Goal: Complete application form

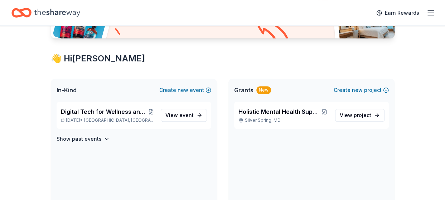
scroll to position [108, 0]
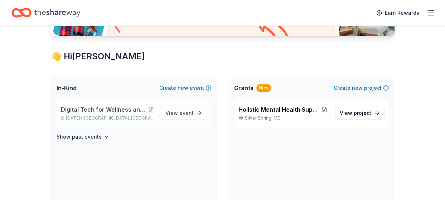
click at [121, 109] on span "Digital Tech for Wellness and Silent Auction Arts Fundraiser" at bounding box center [104, 109] width 87 height 9
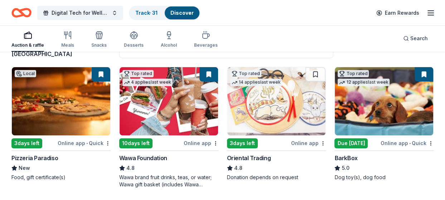
scroll to position [108, 0]
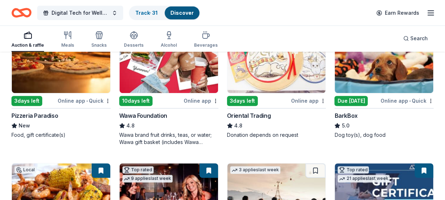
click at [162, 118] on div "Wawa Foundation" at bounding box center [143, 115] width 48 height 9
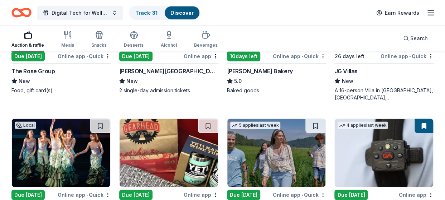
scroll to position [788, 0]
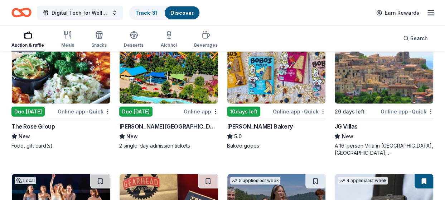
click at [393, 90] on img at bounding box center [384, 69] width 99 height 68
click at [178, 85] on img at bounding box center [169, 69] width 99 height 68
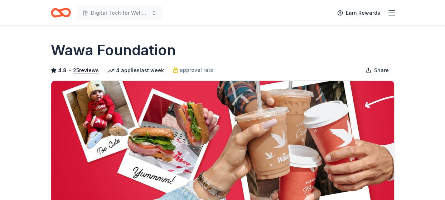
click at [162, 118] on img at bounding box center [222, 149] width 343 height 137
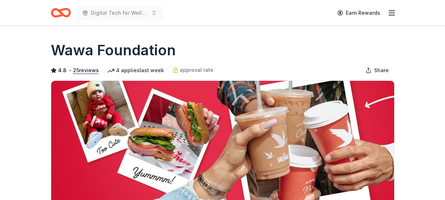
click at [160, 123] on img at bounding box center [222, 149] width 343 height 137
click at [161, 124] on img at bounding box center [222, 149] width 343 height 137
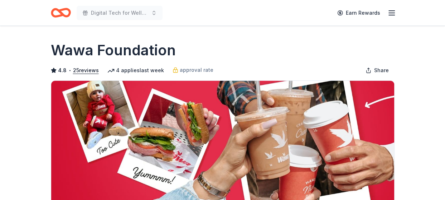
click at [161, 124] on img at bounding box center [222, 149] width 343 height 137
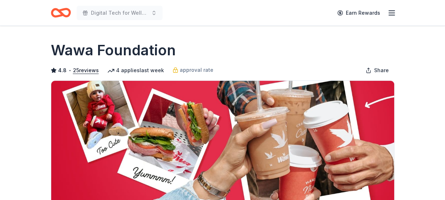
click at [157, 122] on img at bounding box center [222, 149] width 343 height 137
click at [155, 120] on img at bounding box center [222, 149] width 343 height 137
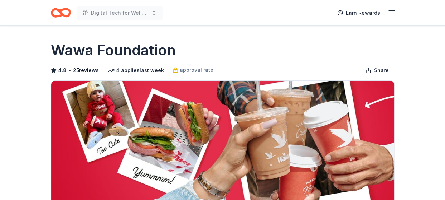
click at [155, 120] on img at bounding box center [222, 149] width 343 height 137
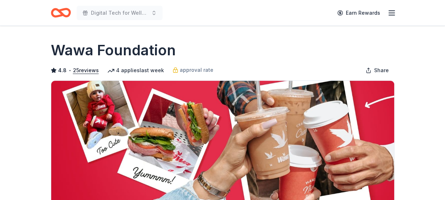
click at [155, 120] on img at bounding box center [222, 149] width 343 height 137
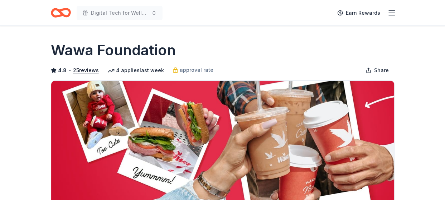
click at [155, 120] on img at bounding box center [222, 149] width 343 height 137
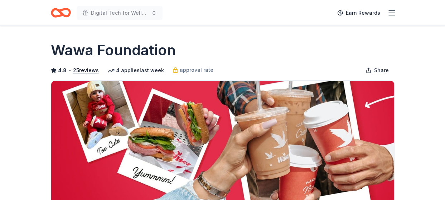
click at [155, 120] on img at bounding box center [222, 149] width 343 height 137
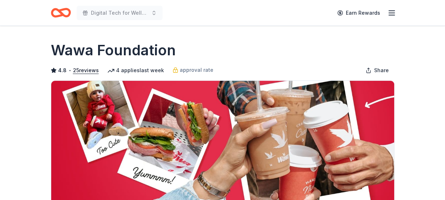
click at [155, 120] on img at bounding box center [222, 149] width 343 height 137
click at [145, 140] on img at bounding box center [222, 149] width 343 height 137
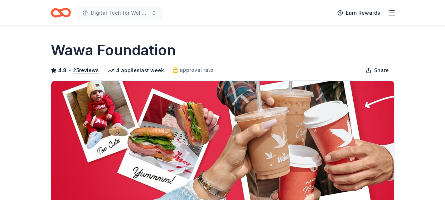
click at [145, 140] on img at bounding box center [222, 149] width 343 height 137
click at [144, 139] on img at bounding box center [222, 149] width 343 height 137
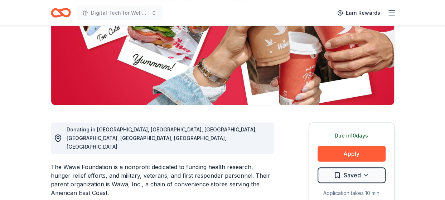
scroll to position [108, 0]
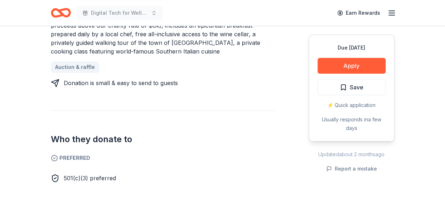
scroll to position [287, 0]
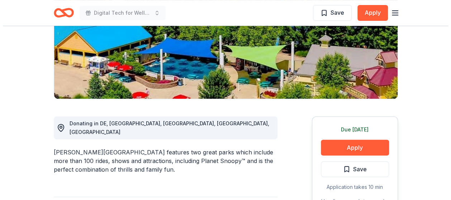
scroll to position [251, 0]
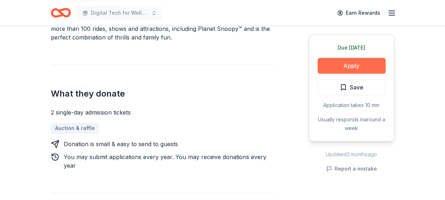
click at [338, 63] on button "Apply" at bounding box center [352, 66] width 68 height 16
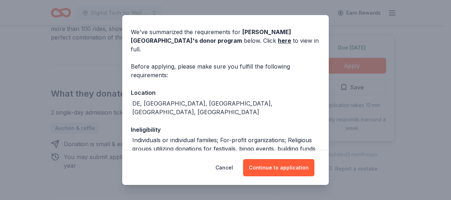
scroll to position [36, 0]
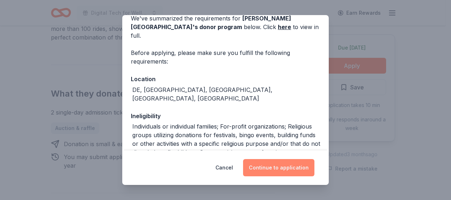
click at [282, 164] on button "Continue to application" at bounding box center [278, 167] width 71 height 17
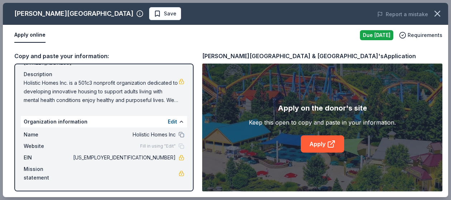
scroll to position [33, 0]
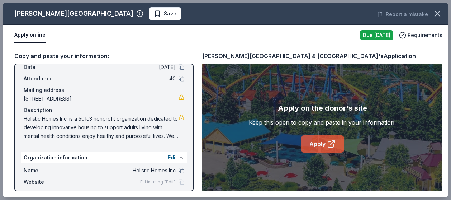
click at [315, 138] on link "Apply" at bounding box center [322, 143] width 43 height 17
click at [173, 75] on div "Attendance 40" at bounding box center [104, 78] width 161 height 9
click at [178, 76] on button at bounding box center [181, 79] width 6 height 6
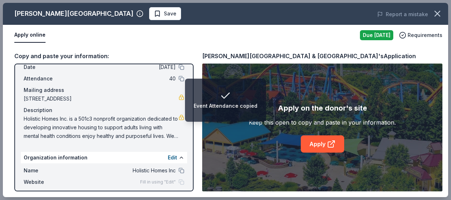
click at [139, 92] on div "Mailing address" at bounding box center [104, 90] width 161 height 9
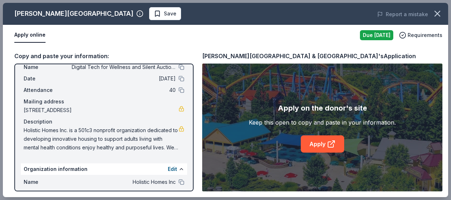
scroll to position [0, 0]
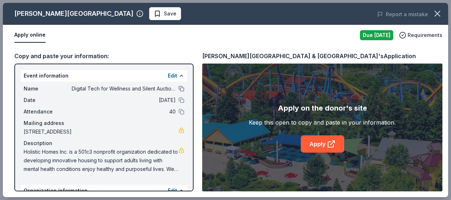
click at [178, 90] on button at bounding box center [181, 89] width 6 height 6
